Goal: Task Accomplishment & Management: Use online tool/utility

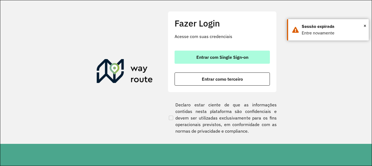
click at [208, 55] on span "Entrar com Single Sign-on" at bounding box center [223, 57] width 52 height 4
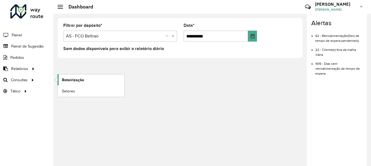
click at [71, 79] on span "Roteirização" at bounding box center [73, 80] width 22 height 6
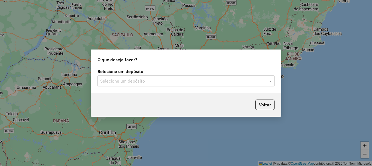
click at [142, 78] on input "text" at bounding box center [180, 81] width 161 height 7
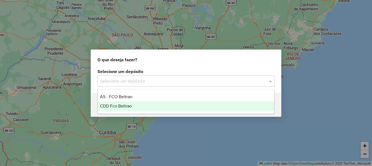
click at [119, 107] on span "CDD Fco Beltrao" at bounding box center [116, 105] width 32 height 5
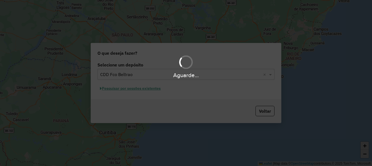
click at [144, 88] on div "Aguarde..." at bounding box center [186, 83] width 372 height 166
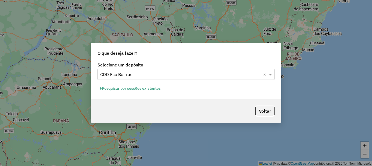
click at [135, 88] on button "Pesquisar por sessões existentes" at bounding box center [131, 88] width 66 height 8
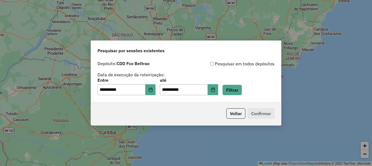
click at [227, 91] on div "**********" at bounding box center [186, 86] width 177 height 17
click at [242, 90] on button "Filtrar" at bounding box center [232, 90] width 19 height 10
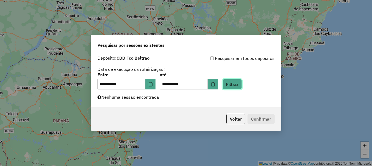
click at [242, 86] on button "Filtrar" at bounding box center [232, 84] width 19 height 10
click at [182, 96] on div "**********" at bounding box center [186, 80] width 190 height 55
click at [215, 83] on icon "Choose Date" at bounding box center [213, 84] width 4 height 4
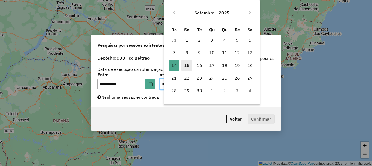
click at [188, 66] on span "15" at bounding box center [187, 65] width 11 height 11
type input "**********"
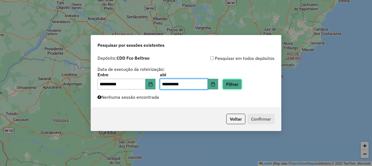
click at [242, 87] on button "Filtrar" at bounding box center [232, 84] width 19 height 10
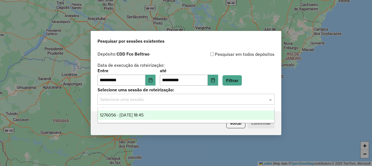
click at [156, 101] on input "text" at bounding box center [180, 99] width 161 height 7
drag, startPoint x: 135, startPoint y: 117, endPoint x: 158, endPoint y: 117, distance: 23.2
click at [134, 117] on div "1276056 - 15/09/2025 18:45" at bounding box center [186, 114] width 177 height 9
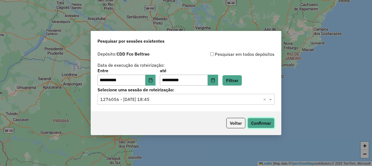
click at [260, 122] on button "Confirmar" at bounding box center [261, 123] width 27 height 10
click at [149, 82] on button "Choose Date" at bounding box center [151, 79] width 10 height 11
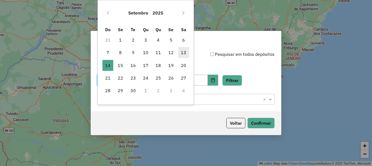
click at [183, 54] on span "13" at bounding box center [183, 52] width 11 height 11
type input "**********"
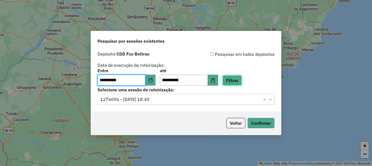
click at [241, 82] on button "Filtrar" at bounding box center [232, 80] width 19 height 10
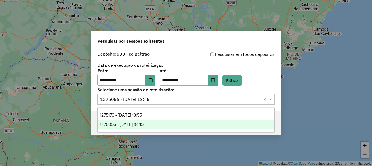
click at [158, 100] on input "text" at bounding box center [180, 99] width 161 height 7
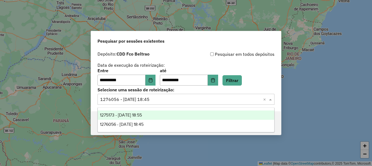
click at [142, 112] on div "1275173 - 13/09/2025 18:55" at bounding box center [186, 114] width 177 height 9
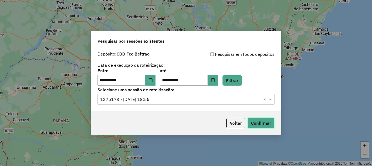
click at [261, 118] on button "Confirmar" at bounding box center [261, 123] width 27 height 10
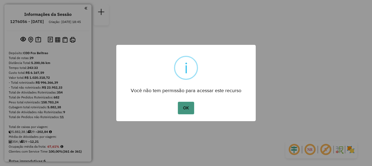
click at [185, 105] on button "OK" at bounding box center [186, 107] width 16 height 13
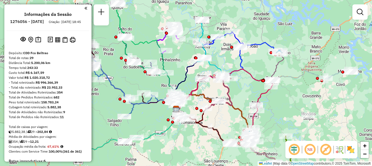
drag, startPoint x: 229, startPoint y: 89, endPoint x: 201, endPoint y: 92, distance: 28.0
click at [218, 108] on div "Janela de atendimento Grade de atendimento Capacidade Transportadoras Veículos …" at bounding box center [186, 83] width 372 height 166
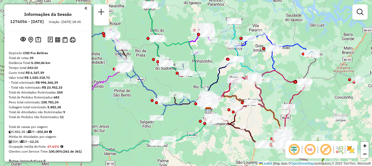
drag, startPoint x: 270, startPoint y: 92, endPoint x: 309, endPoint y: 106, distance: 41.6
click at [309, 106] on div "Janela de atendimento Grade de atendimento Capacidade Transportadoras Veículos …" at bounding box center [186, 83] width 372 height 166
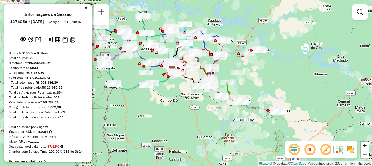
click at [236, 63] on div "Janela de atendimento Grade de atendimento Capacidade Transportadoras Veículos …" at bounding box center [186, 83] width 372 height 166
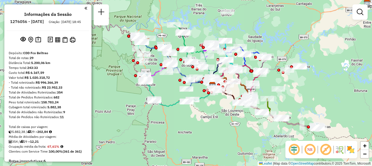
drag, startPoint x: 185, startPoint y: 101, endPoint x: 224, endPoint y: 116, distance: 42.5
click at [224, 116] on div "Janela de atendimento Grade de atendimento Capacidade Transportadoras Veículos …" at bounding box center [186, 83] width 372 height 166
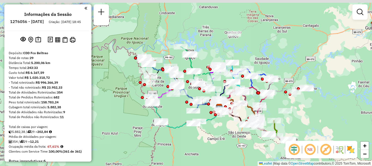
drag, startPoint x: 197, startPoint y: 34, endPoint x: 202, endPoint y: 54, distance: 20.6
click at [203, 54] on div "Janela de atendimento Grade de atendimento Capacidade Transportadoras Veículos …" at bounding box center [186, 83] width 372 height 166
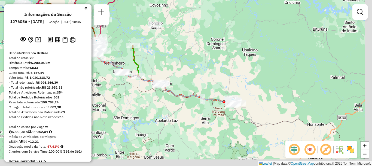
drag, startPoint x: 272, startPoint y: 114, endPoint x: 222, endPoint y: 76, distance: 62.9
click at [222, 77] on div "Janela de atendimento Grade de atendimento Capacidade Transportadoras Veículos …" at bounding box center [186, 83] width 372 height 166
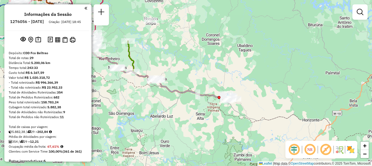
click at [210, 95] on icon at bounding box center [193, 89] width 76 height 20
select select "**********"
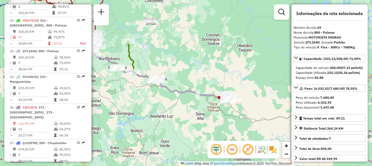
scroll to position [960, 0]
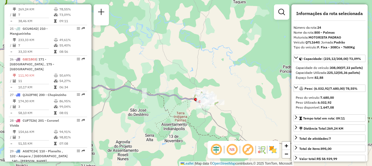
drag, startPoint x: 228, startPoint y: 83, endPoint x: 189, endPoint y: 58, distance: 46.8
click at [189, 58] on div "Janela de atendimento Grade de atendimento Capacidade Transportadoras Veículos …" at bounding box center [186, 83] width 372 height 166
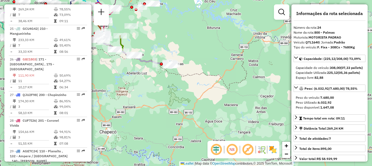
click at [148, 61] on icon at bounding box center [153, 60] width 38 height 10
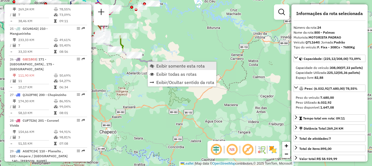
click at [172, 65] on span "Exibir somente esta rota" at bounding box center [181, 66] width 49 height 4
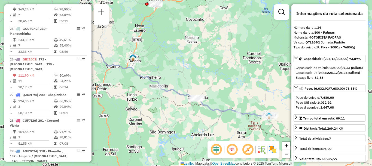
drag, startPoint x: 234, startPoint y: 88, endPoint x: 167, endPoint y: 64, distance: 71.4
click at [167, 64] on div "Janela de atendimento Grade de atendimento Capacidade Transportadoras Veículos …" at bounding box center [186, 83] width 372 height 166
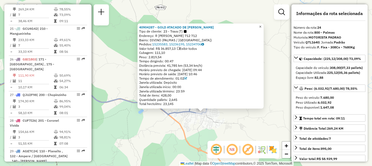
click at [264, 24] on link "×" at bounding box center [260, 26] width 7 height 7
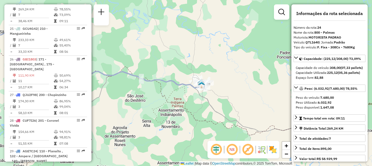
click at [186, 89] on div "Janela de atendimento Grade de atendimento Capacidade Transportadoras Veículos …" at bounding box center [186, 83] width 372 height 166
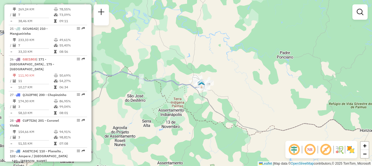
click at [184, 88] on icon at bounding box center [131, 68] width 151 height 40
select select "**********"
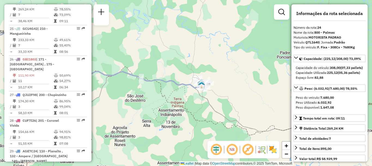
click at [183, 86] on icon at bounding box center [131, 68] width 151 height 40
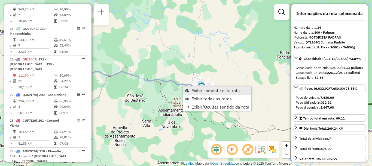
drag, startPoint x: 212, startPoint y: 98, endPoint x: 194, endPoint y: 91, distance: 19.3
click at [212, 98] on span "Exibir todas as rotas" at bounding box center [212, 98] width 40 height 4
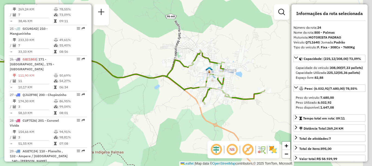
drag, startPoint x: 218, startPoint y: 81, endPoint x: 171, endPoint y: 81, distance: 46.6
click at [171, 81] on icon at bounding box center [91, 68] width 347 height 72
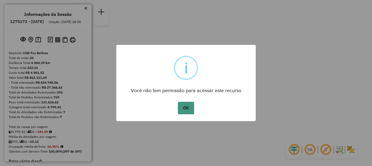
click at [184, 107] on button "OK" at bounding box center [186, 107] width 16 height 13
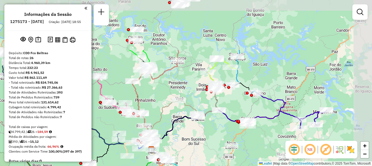
drag, startPoint x: 226, startPoint y: 87, endPoint x: 212, endPoint y: 118, distance: 33.9
click at [208, 131] on div "Janela de atendimento Grade de atendimento Capacidade Transportadoras Veículos …" at bounding box center [186, 83] width 372 height 166
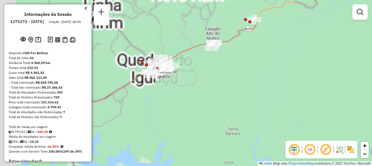
drag, startPoint x: 173, startPoint y: 98, endPoint x: 240, endPoint y: 97, distance: 66.8
click at [240, 97] on div "Rota 10 - Placa CUF9J86 40902797 - [PERSON_NAME] MI Janela de atendimento Grade…" at bounding box center [186, 83] width 372 height 166
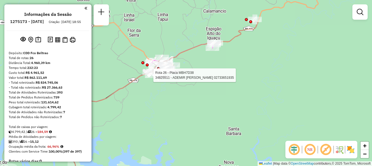
select select "**********"
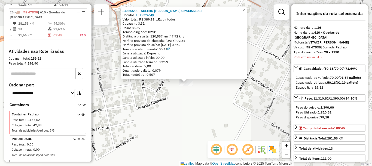
scroll to position [999, 0]
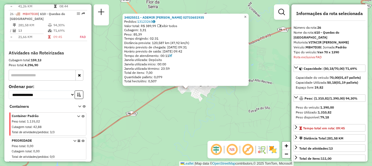
click at [249, 17] on link "×" at bounding box center [245, 17] width 7 height 7
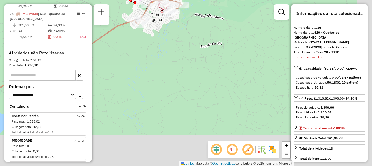
drag, startPoint x: 224, startPoint y: 74, endPoint x: 192, endPoint y: 31, distance: 54.2
click at [192, 31] on div "Janela de atendimento Grade de atendimento Capacidade Transportadoras Veículos …" at bounding box center [186, 83] width 372 height 166
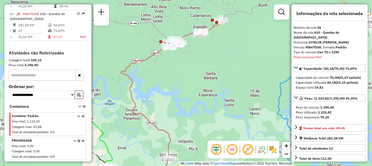
drag, startPoint x: 194, startPoint y: 98, endPoint x: 175, endPoint y: 38, distance: 63.0
click at [176, 41] on div "Janela de atendimento Grade de atendimento Capacidade Transportadoras Veículos …" at bounding box center [186, 83] width 372 height 166
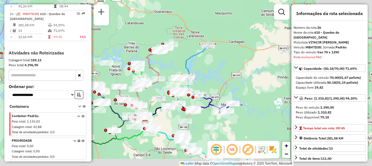
drag, startPoint x: 200, startPoint y: 114, endPoint x: 137, endPoint y: 62, distance: 81.6
click at [182, 107] on div at bounding box center [183, 108] width 3 height 3
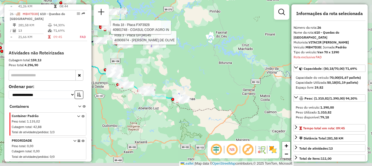
drag, startPoint x: 165, startPoint y: 98, endPoint x: 149, endPoint y: 78, distance: 25.9
click at [141, 72] on div "Rota 3 - Placa GFO4G45 40906974 - [PERSON_NAME] DE OLIVE Rota 3 - Placa GFO4G45…" at bounding box center [186, 83] width 372 height 166
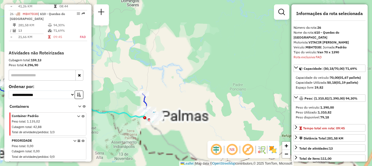
drag, startPoint x: 186, startPoint y: 104, endPoint x: 183, endPoint y: 60, distance: 44.3
click at [185, 59] on div "Rota 3 - Placa GFO4G45 40906974 - [PERSON_NAME] DE OLIVE Rota 3 - Placa GFO4G45…" at bounding box center [186, 83] width 372 height 166
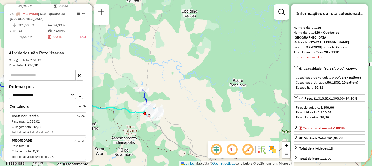
click at [132, 110] on icon at bounding box center [83, 93] width 152 height 49
click at [134, 112] on icon at bounding box center [83, 94] width 152 height 49
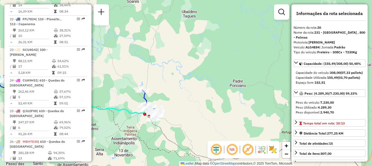
scroll to position [817, 0]
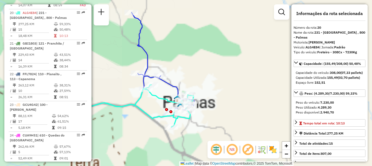
drag, startPoint x: 162, startPoint y: 99, endPoint x: 222, endPoint y: 71, distance: 67.0
click at [223, 71] on div "Janela de atendimento Grade de atendimento Capacidade Transportadoras Veículos …" at bounding box center [186, 83] width 372 height 166
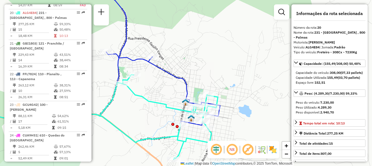
drag, startPoint x: 166, startPoint y: 98, endPoint x: 146, endPoint y: 62, distance: 40.1
click at [146, 62] on div "Janela de atendimento Grade de atendimento Capacidade Transportadoras Veículos …" at bounding box center [186, 83] width 372 height 166
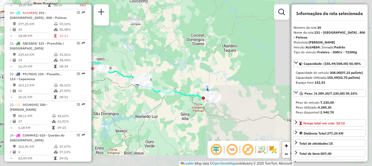
drag, startPoint x: 143, startPoint y: 79, endPoint x: 208, endPoint y: 76, distance: 65.2
click at [208, 77] on div "Janela de atendimento Grade de atendimento Capacidade Transportadoras Veículos …" at bounding box center [186, 83] width 372 height 166
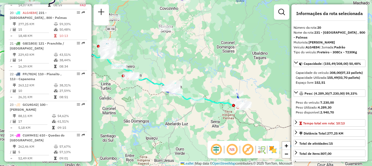
drag, startPoint x: 155, startPoint y: 47, endPoint x: 183, endPoint y: 59, distance: 30.9
click at [183, 59] on div "Janela de atendimento Grade de atendimento Capacidade Transportadoras Veículos …" at bounding box center [186, 83] width 372 height 166
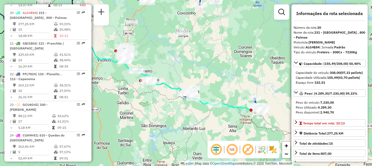
click at [171, 86] on icon at bounding box center [119, 60] width 136 height 68
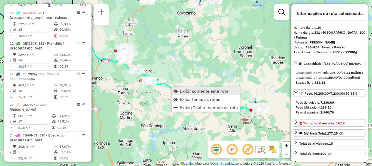
click at [191, 91] on span "Exibir somente esta rota" at bounding box center [204, 91] width 49 height 4
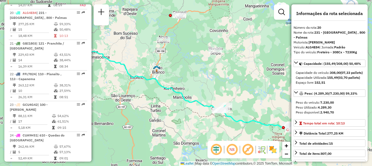
drag, startPoint x: 213, startPoint y: 82, endPoint x: 302, endPoint y: 91, distance: 89.3
click at [302, 91] on hb-router-mapa "Informações da Sessão 1275173 - [DATE] Criação: [DATE] 18:55 Depósito: CDD Fco …" at bounding box center [186, 83] width 372 height 166
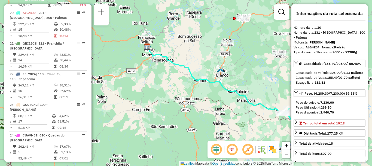
drag, startPoint x: 207, startPoint y: 98, endPoint x: 169, endPoint y: 81, distance: 42.2
click at [131, 72] on div "Janela de atendimento Grade de atendimento Capacidade Transportadoras Veículos …" at bounding box center [186, 83] width 372 height 166
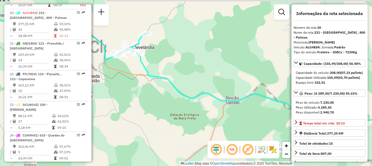
drag, startPoint x: 187, startPoint y: 71, endPoint x: 127, endPoint y: 64, distance: 60.1
click at [127, 64] on div "Janela de atendimento Grade de atendimento Capacidade Transportadoras Veículos …" at bounding box center [186, 83] width 372 height 166
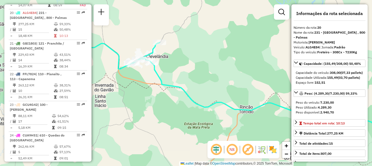
drag, startPoint x: 166, startPoint y: 74, endPoint x: 240, endPoint y: 25, distance: 89.0
click at [220, 86] on div "Janela de atendimento Grade de atendimento Capacidade Transportadoras Veículos …" at bounding box center [186, 83] width 372 height 166
